Goal: Information Seeking & Learning: Learn about a topic

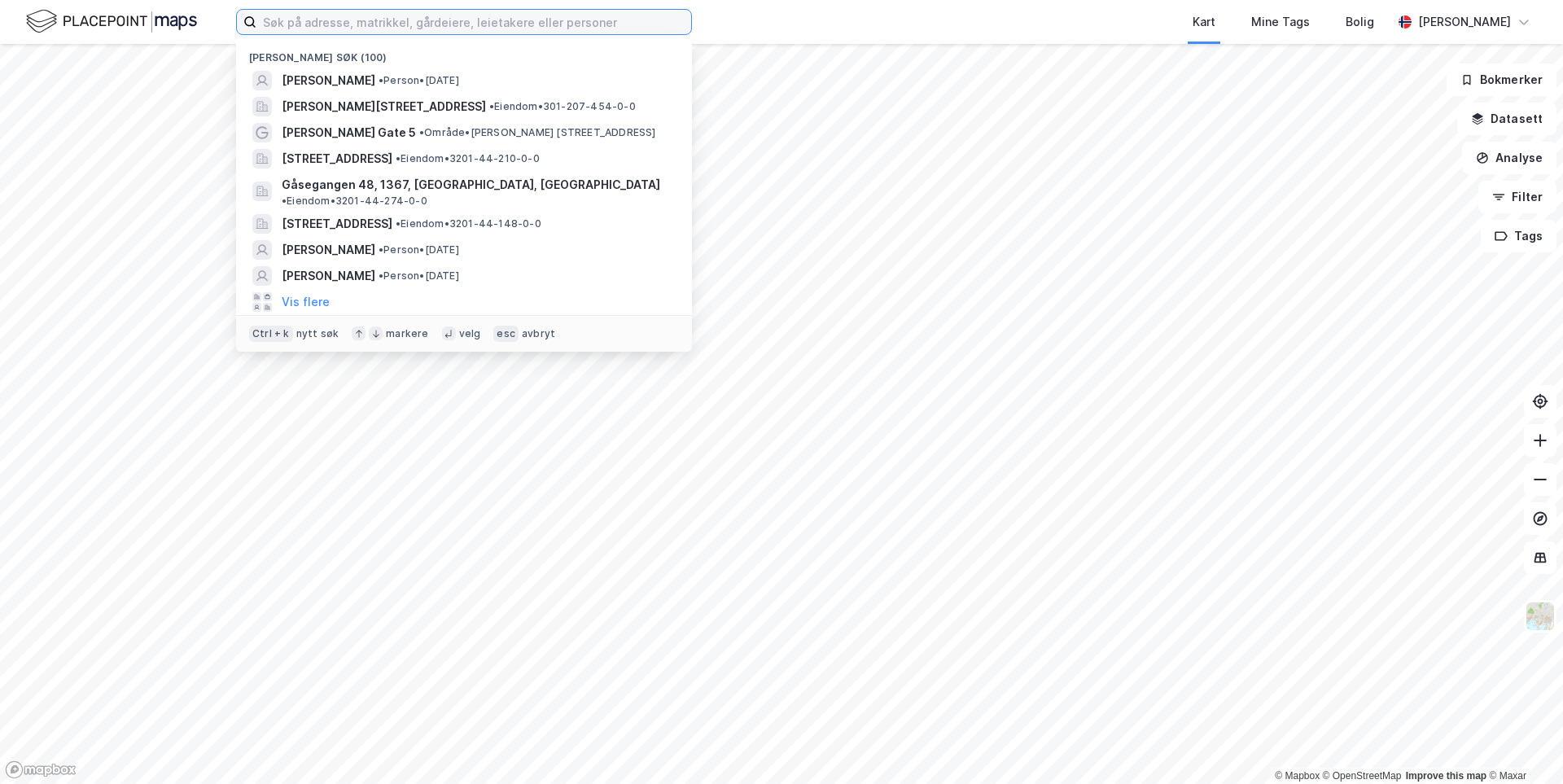
click at [384, 17] on input at bounding box center [473, 22] width 434 height 25
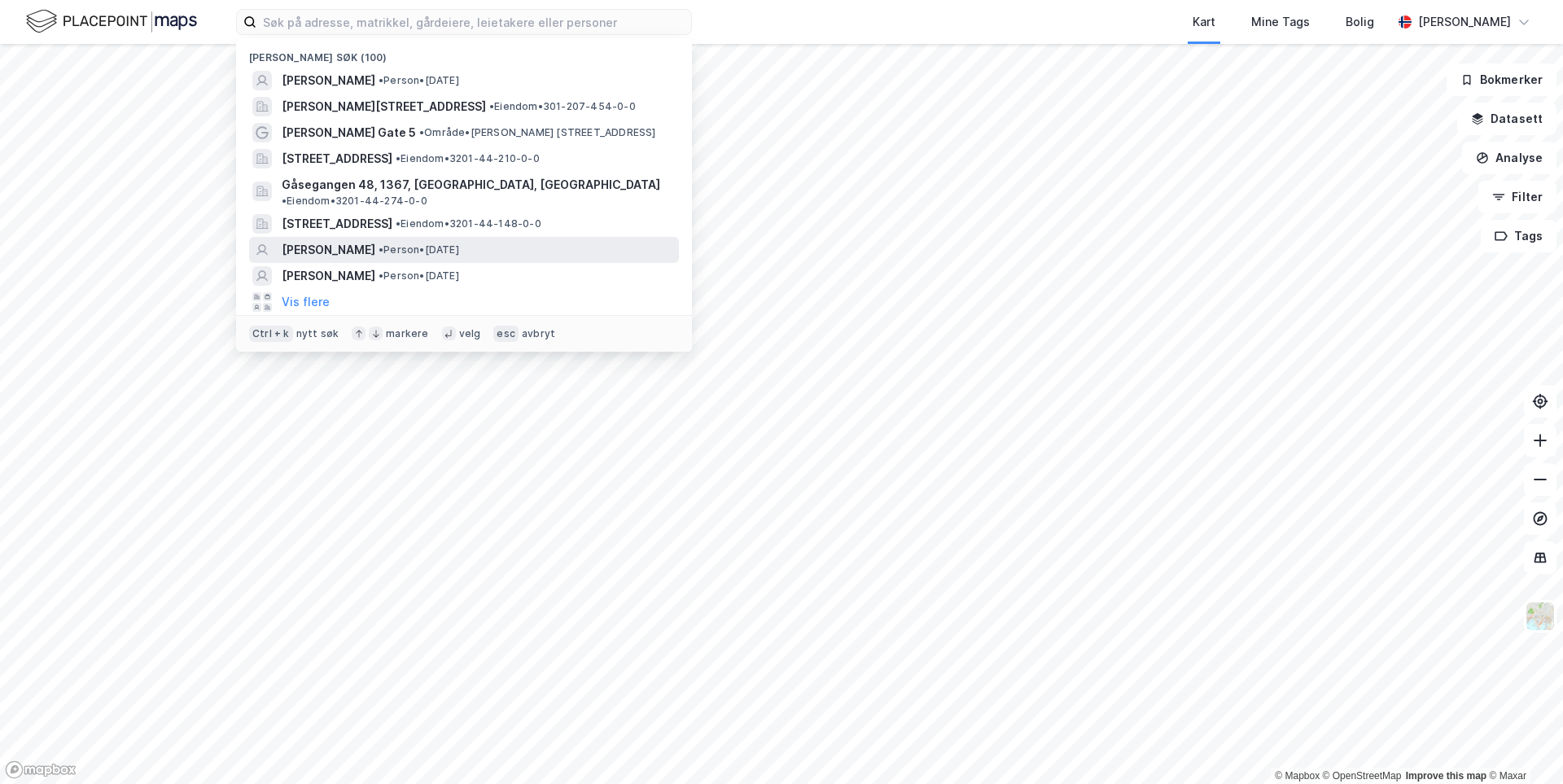
click at [375, 240] on span "[PERSON_NAME]" at bounding box center [328, 249] width 93 height 20
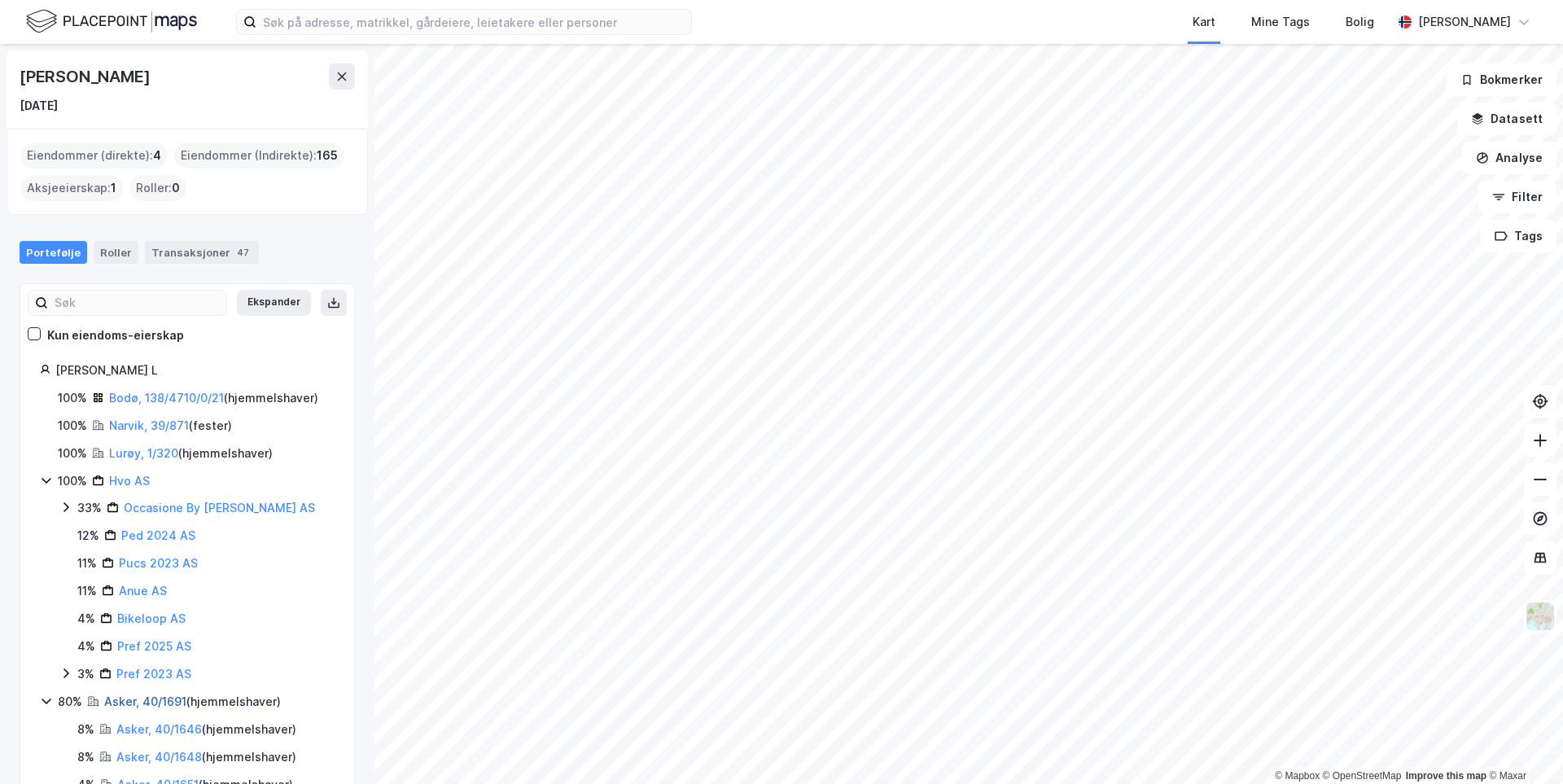
click at [116, 707] on link "Asker, 40/1691" at bounding box center [145, 701] width 82 height 14
click at [139, 449] on link "Lurøy, 1/320" at bounding box center [144, 453] width 70 height 14
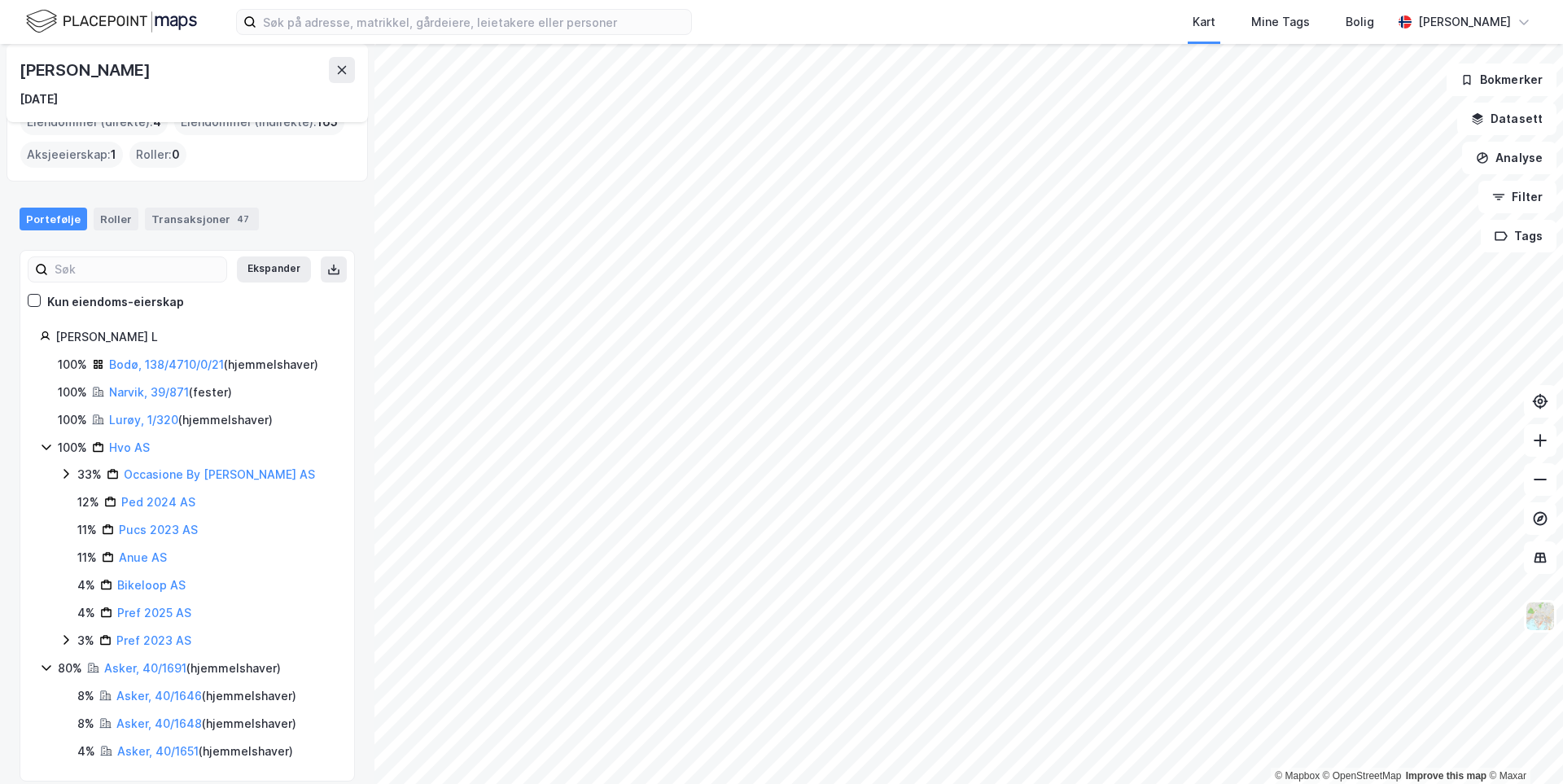
scroll to position [50, 0]
